Goal: Task Accomplishment & Management: Use online tool/utility

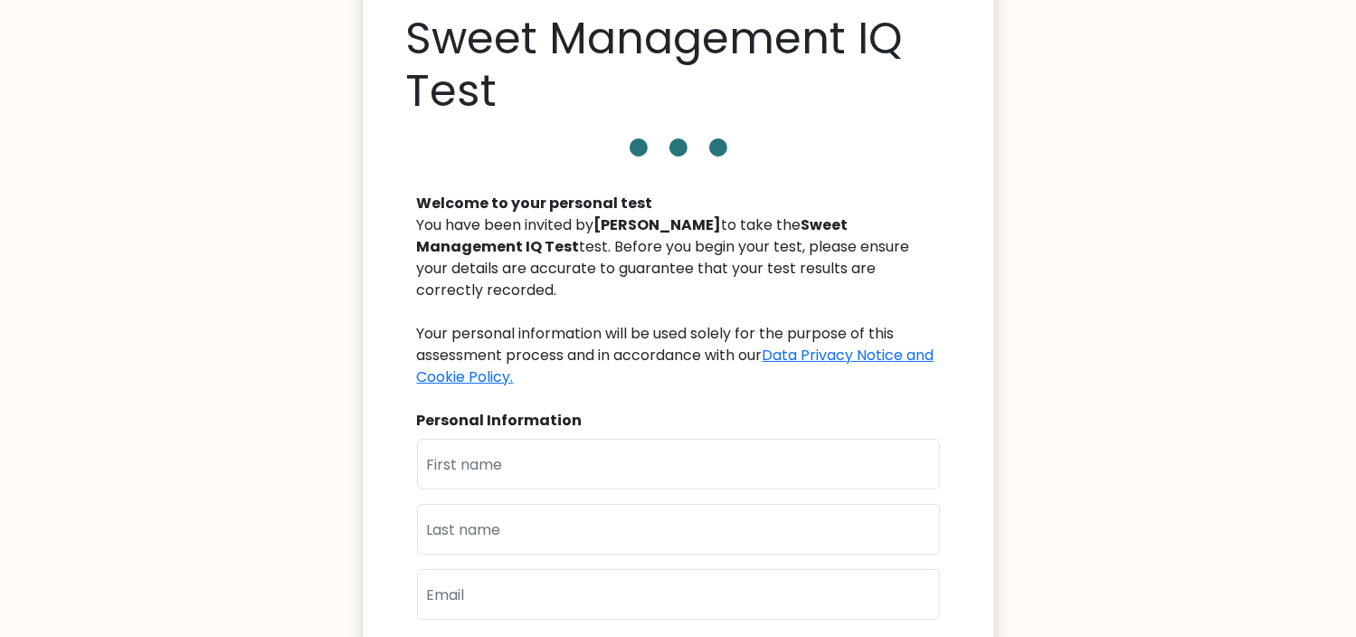
scroll to position [73, 0]
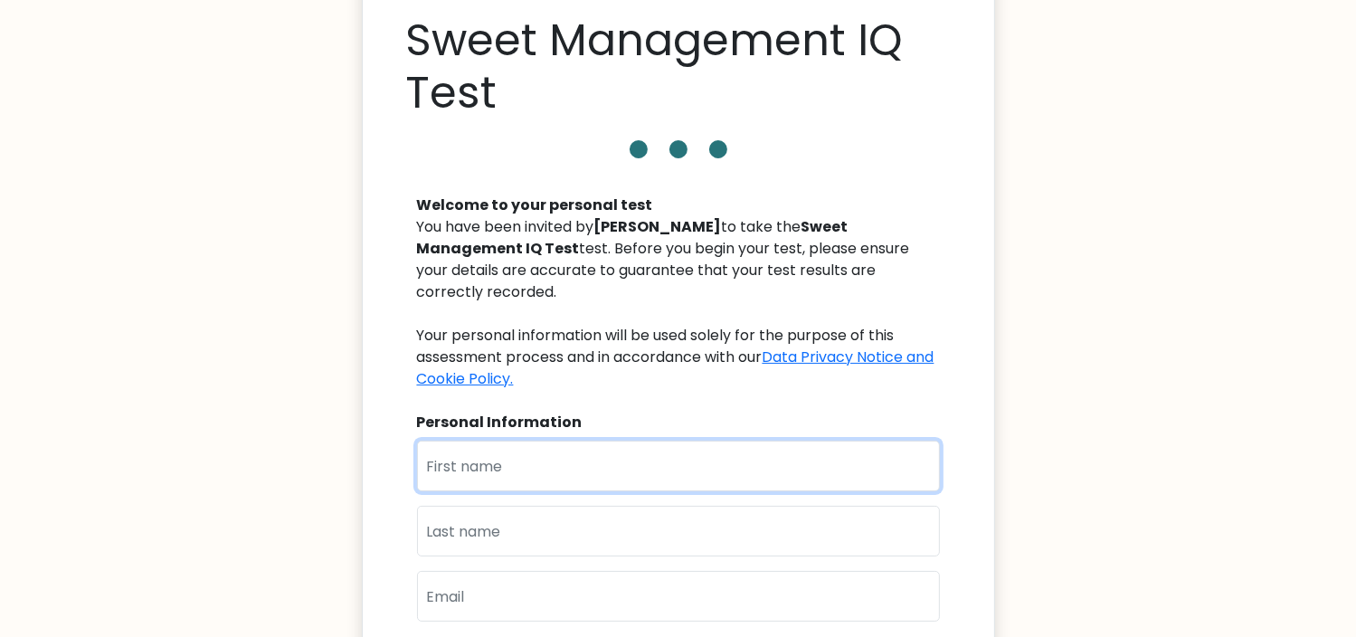
click at [535, 452] on input "text" at bounding box center [678, 465] width 523 height 51
type input "[PERSON_NAME]"
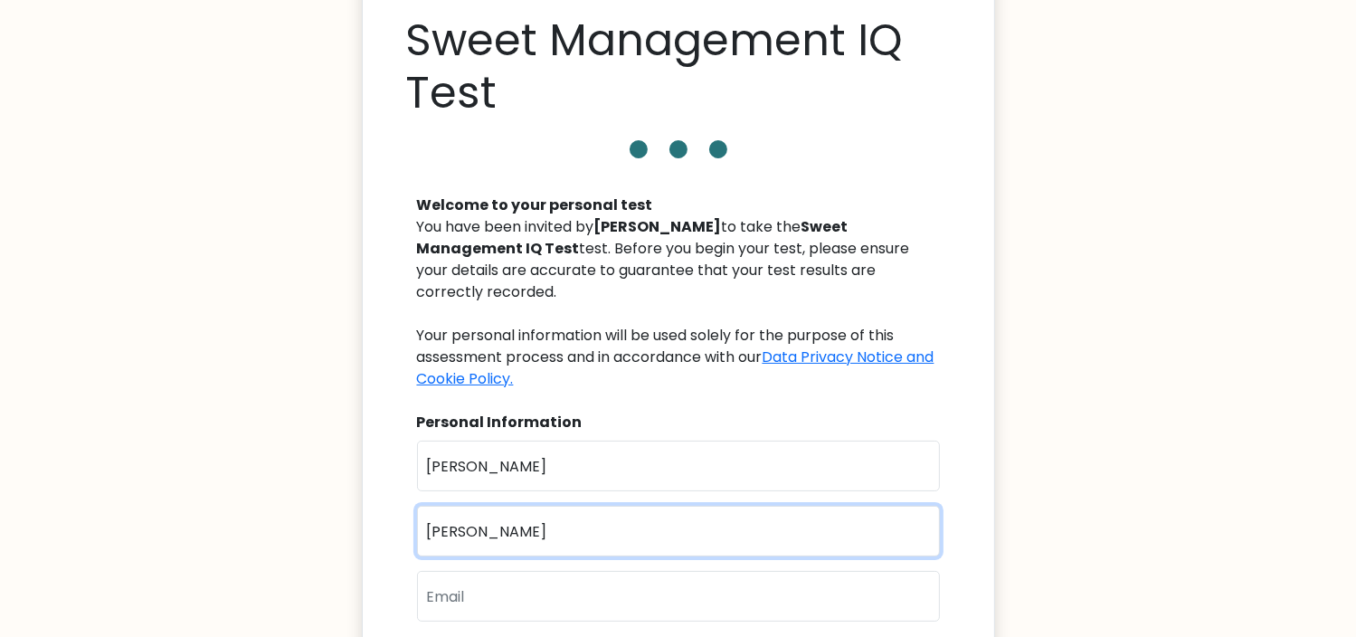
type input "[PERSON_NAME]"
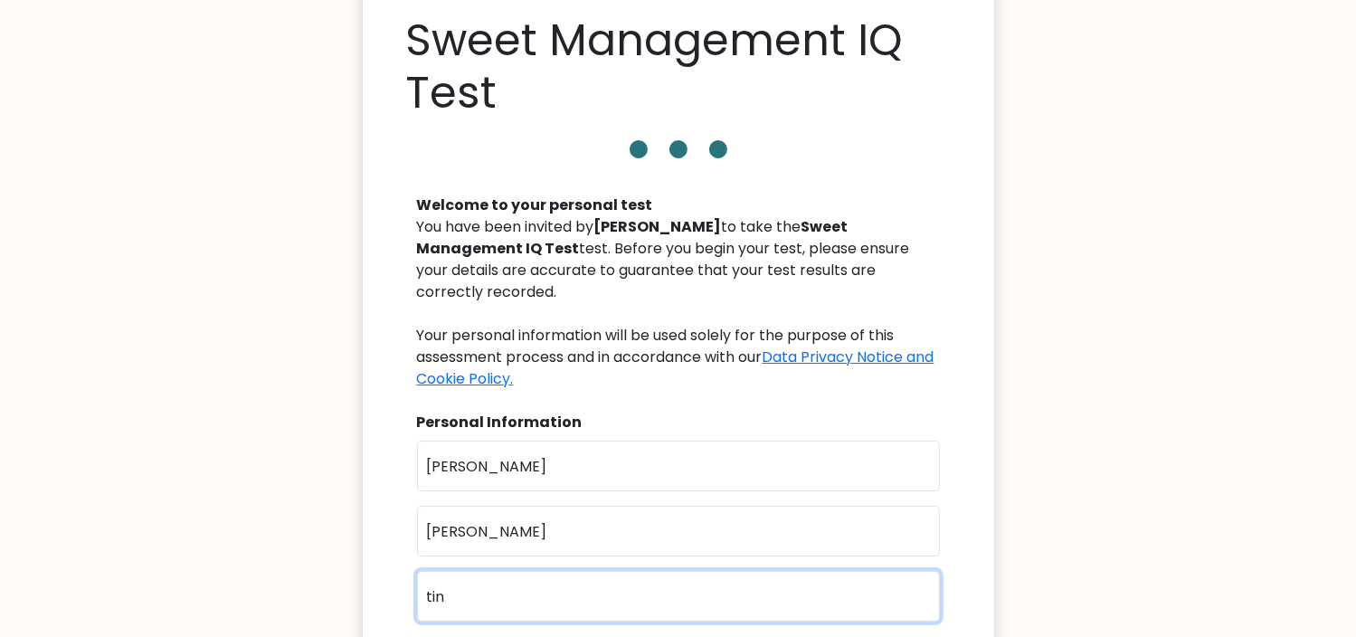
type input "[EMAIL_ADDRESS][DOMAIN_NAME]"
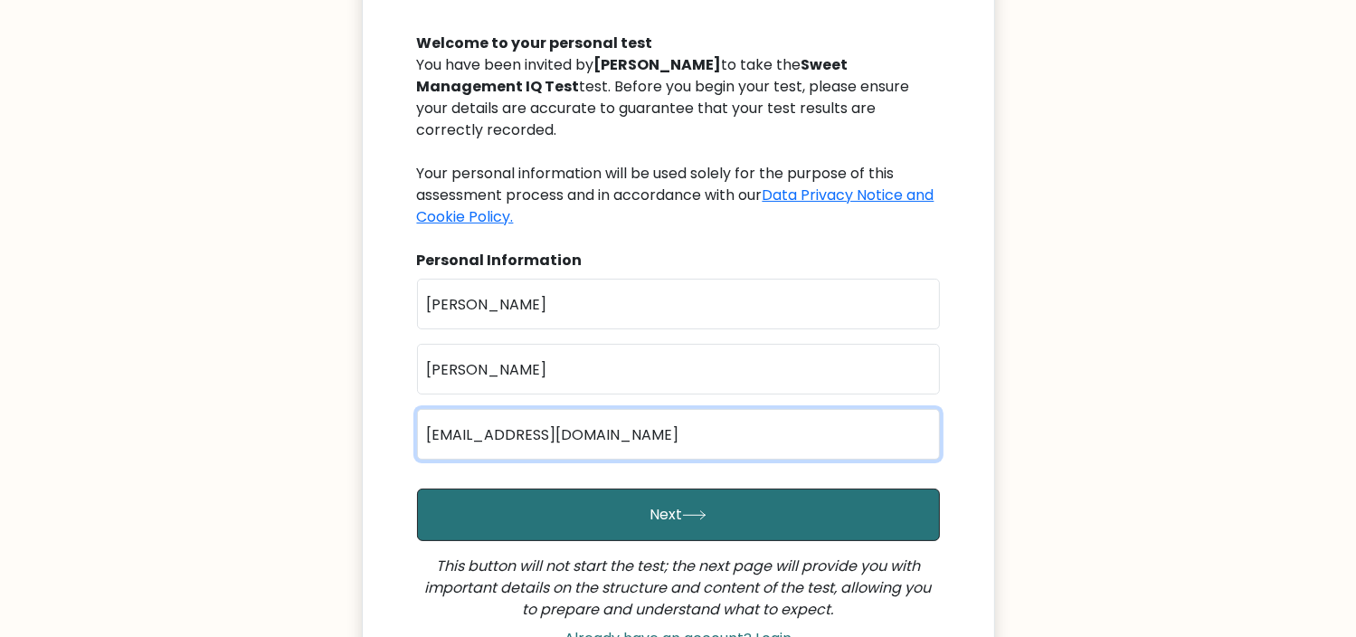
scroll to position [236, 0]
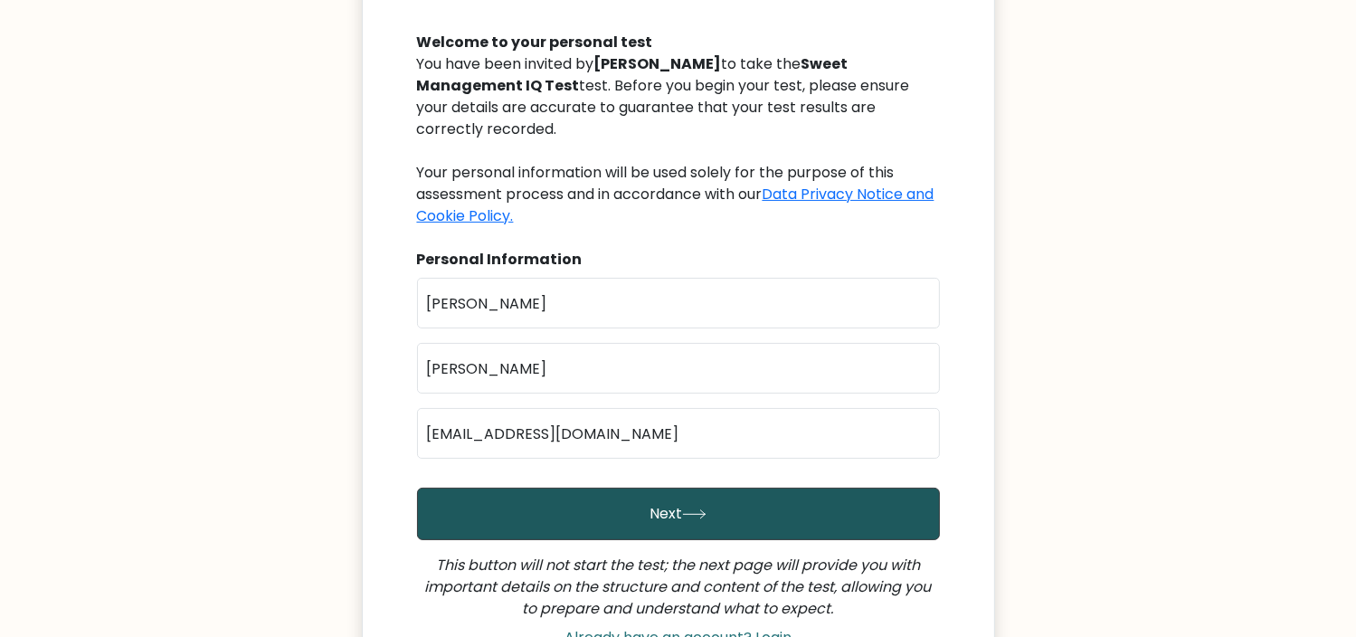
click at [693, 497] on button "Next" at bounding box center [678, 513] width 523 height 52
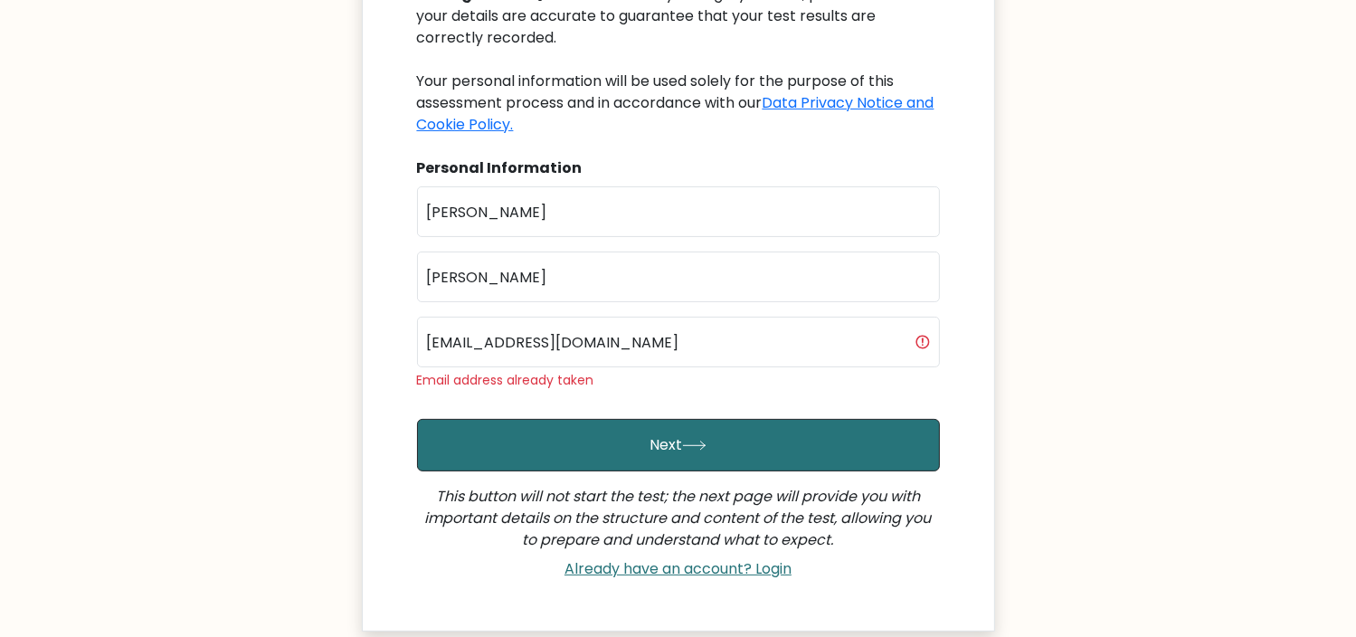
scroll to position [356, 0]
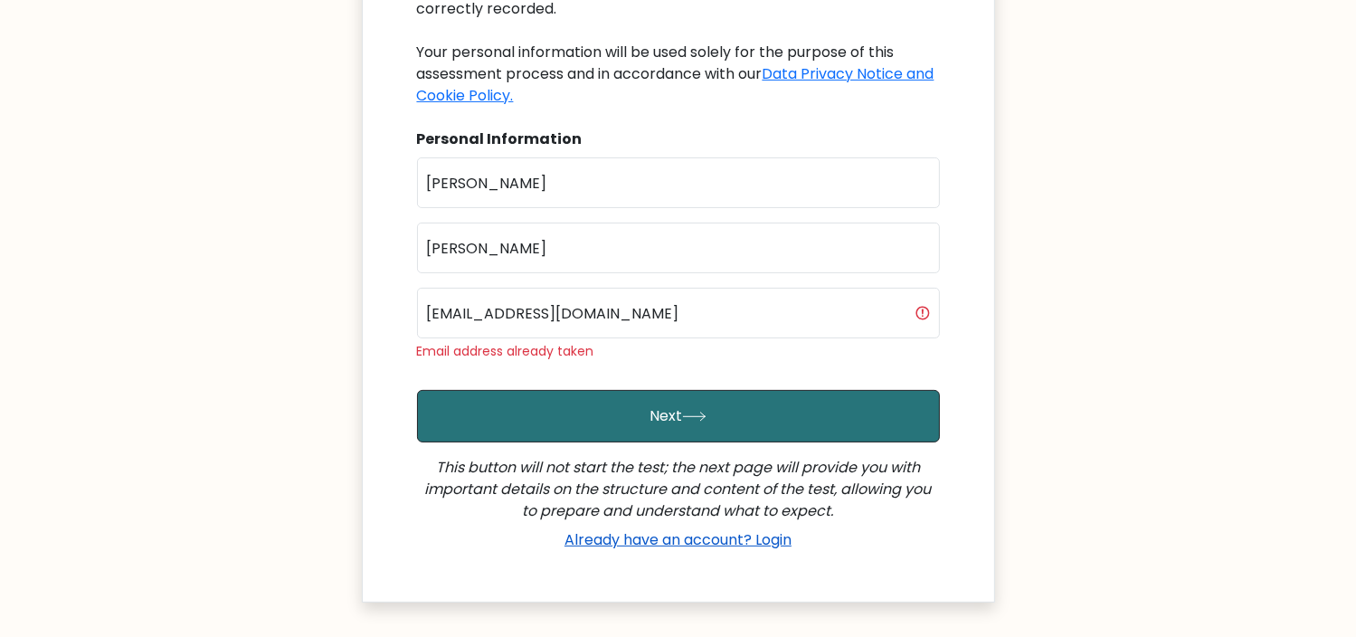
click at [644, 529] on link "Already have an account? Login" at bounding box center [677, 539] width 241 height 21
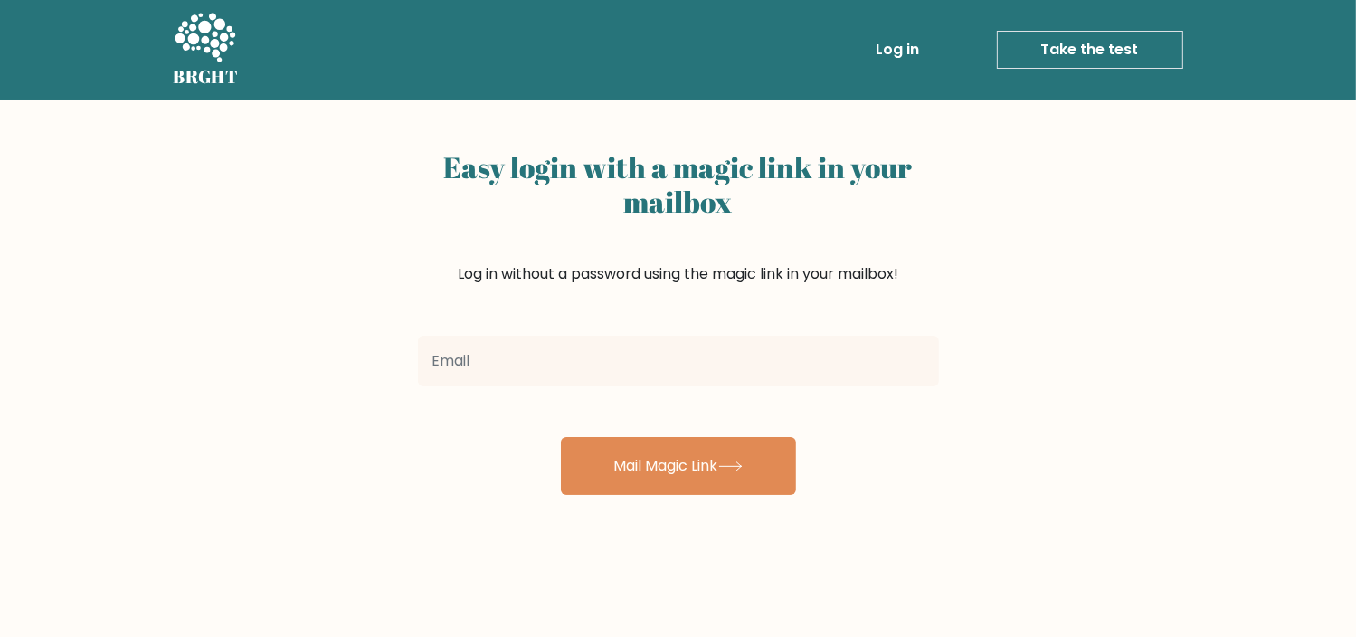
click at [521, 365] on input "email" at bounding box center [678, 360] width 521 height 51
type input "[EMAIL_ADDRESS][DOMAIN_NAME]"
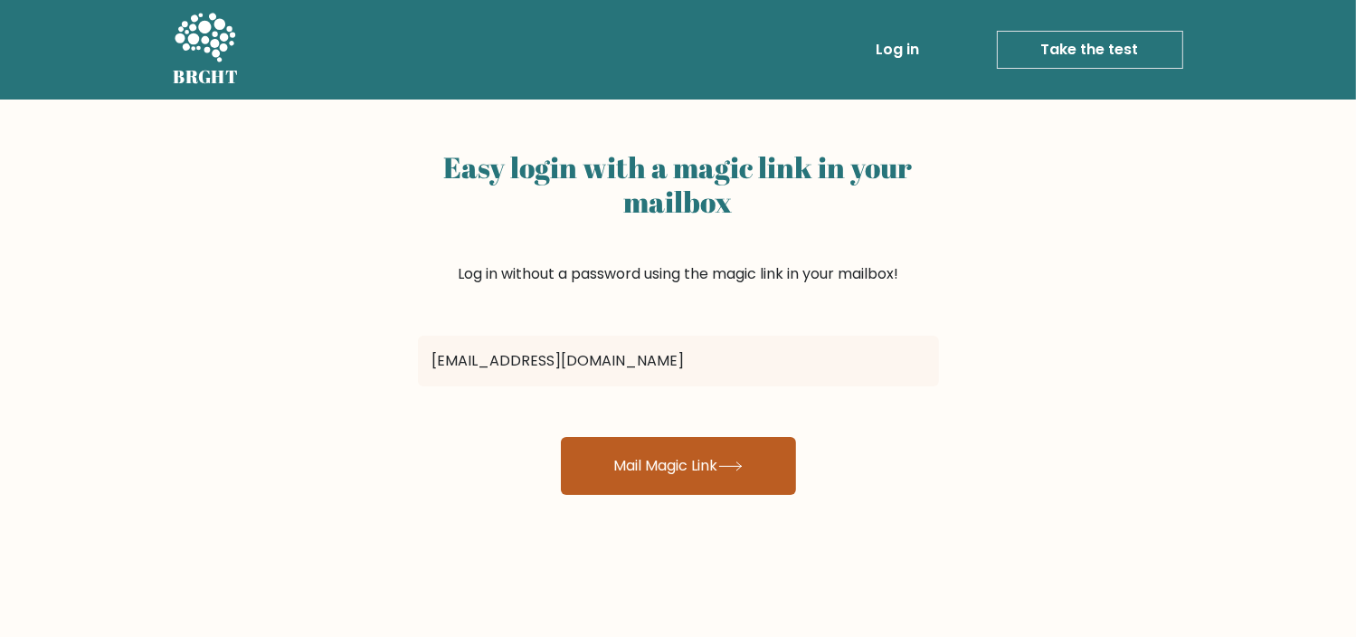
click at [655, 466] on button "Mail Magic Link" at bounding box center [678, 466] width 235 height 58
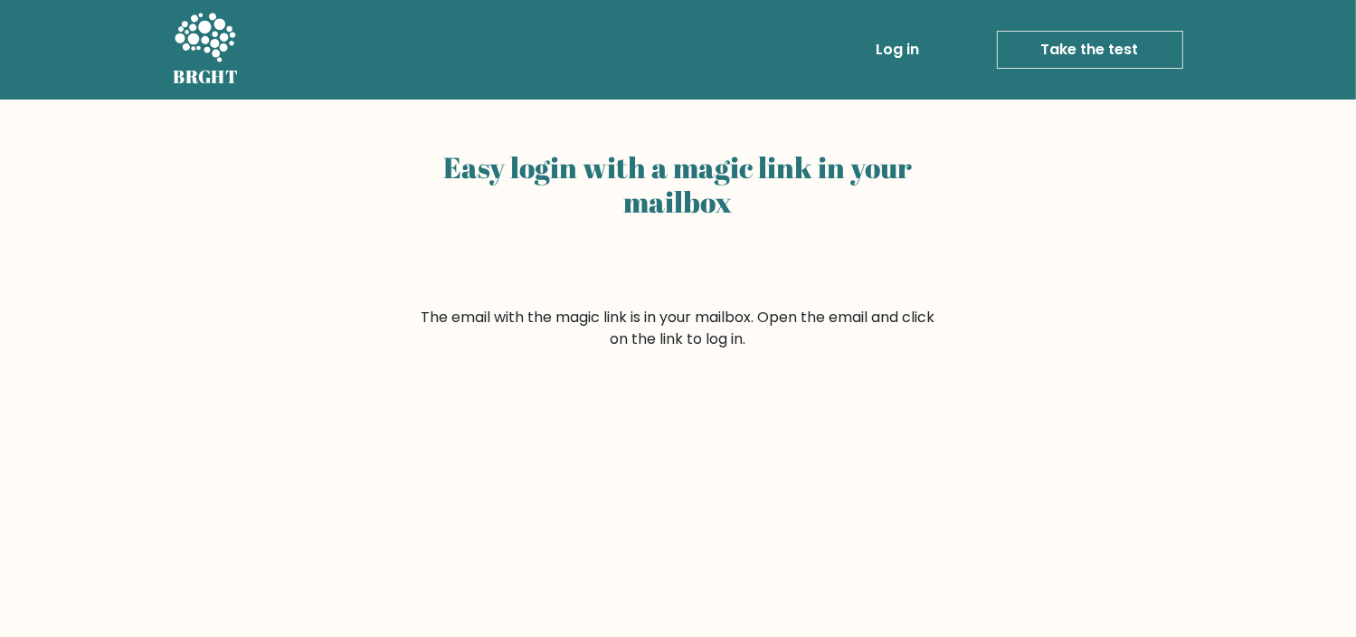
click at [1125, 45] on link "Take the test" at bounding box center [1090, 50] width 186 height 38
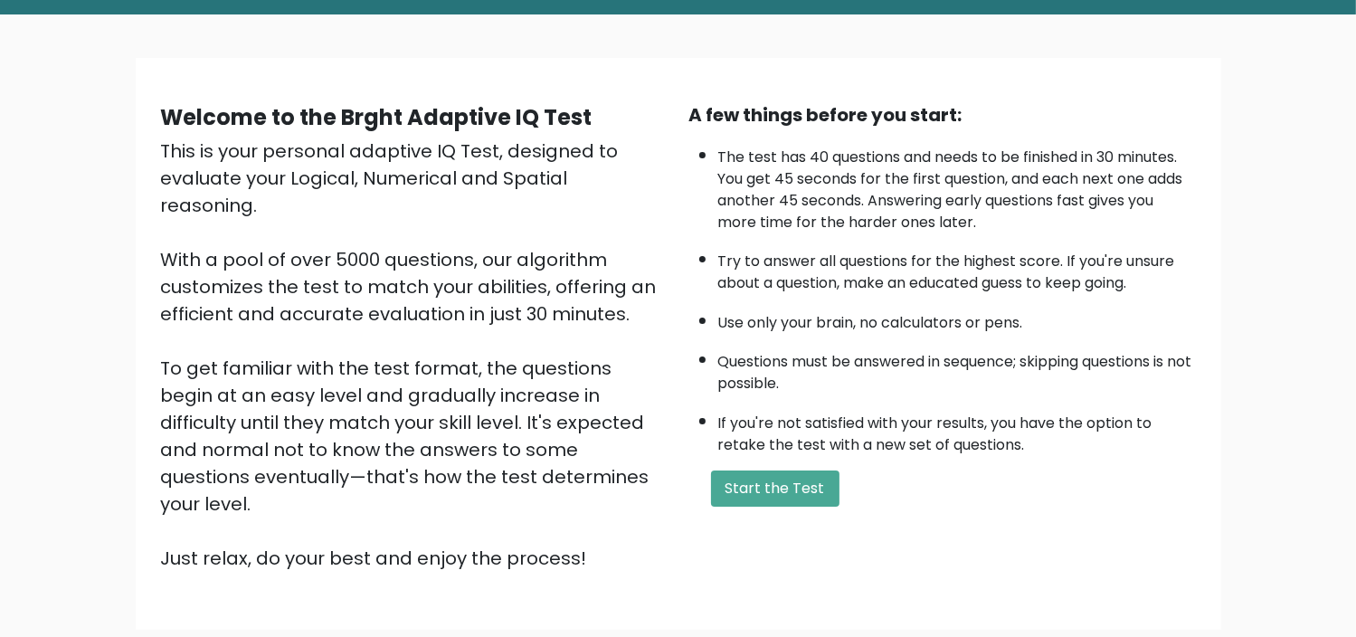
scroll to position [96, 0]
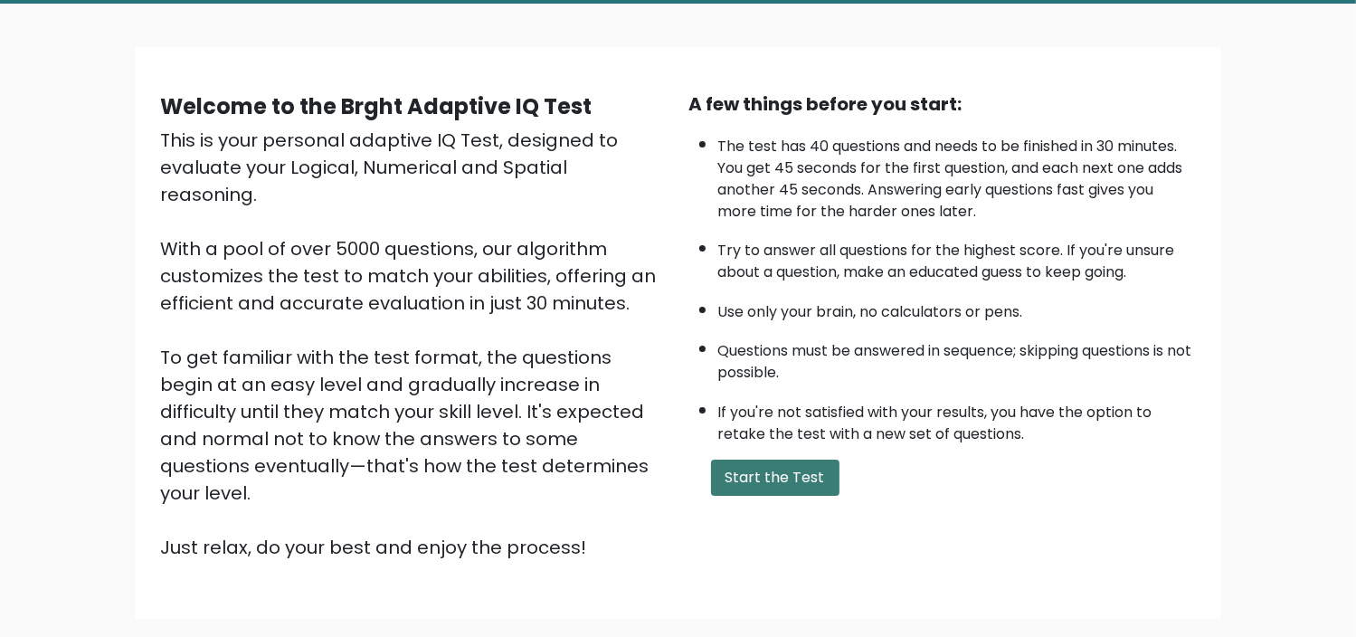
click at [805, 476] on button "Start the Test" at bounding box center [775, 477] width 128 height 36
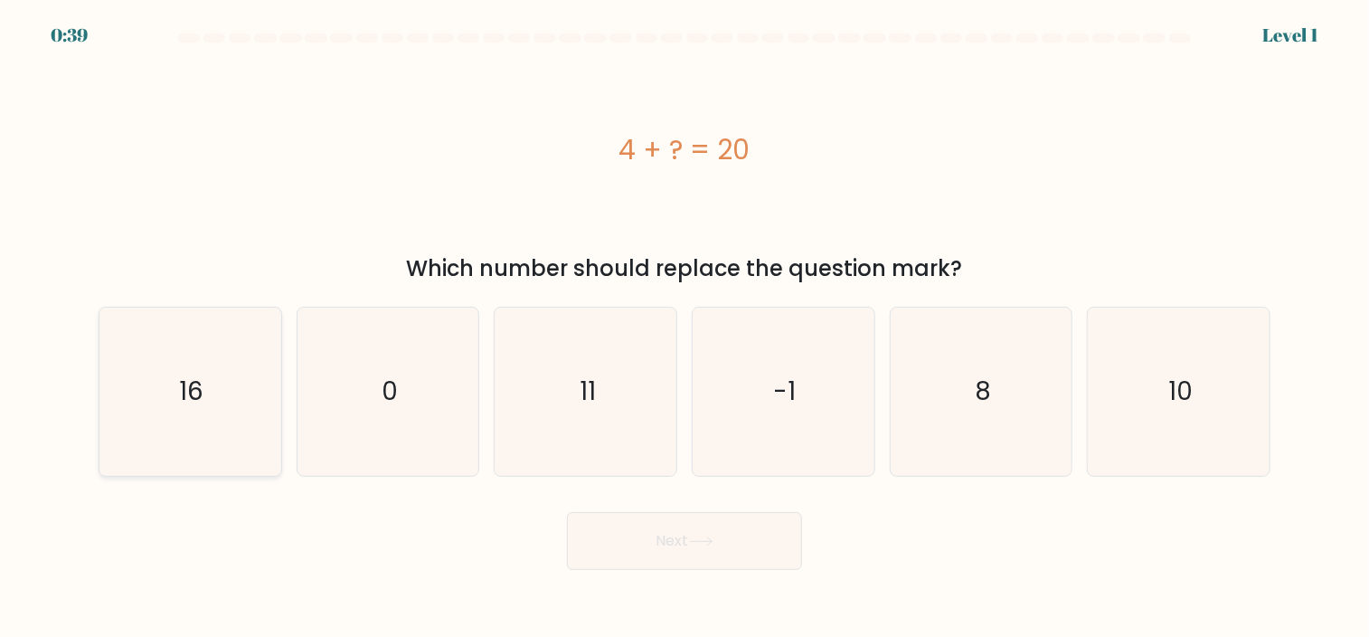
click at [207, 387] on icon "16" at bounding box center [190, 391] width 168 height 168
click at [685, 327] on input "a. 16" at bounding box center [685, 322] width 1 height 9
radio input "true"
click at [716, 559] on button "Next" at bounding box center [684, 541] width 235 height 58
